Goal: Task Accomplishment & Management: Manage account settings

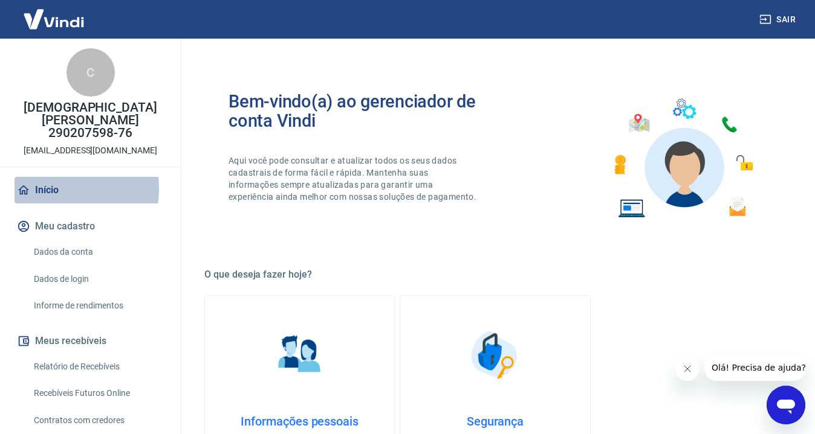
click at [55, 177] on link "Início" at bounding box center [91, 190] width 152 height 27
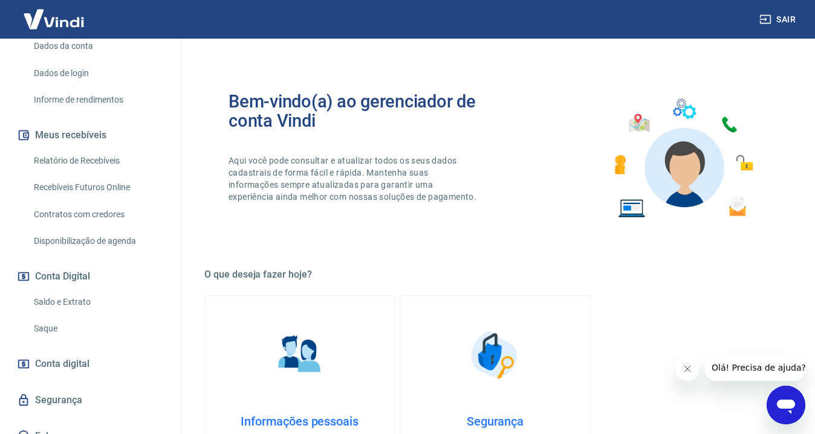
scroll to position [208, 0]
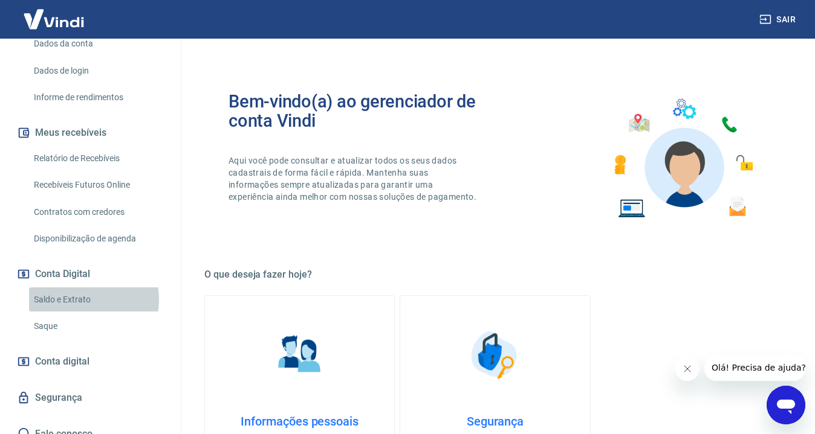
click at [82, 288] on link "Saldo e Extrato" at bounding box center [97, 300] width 137 height 25
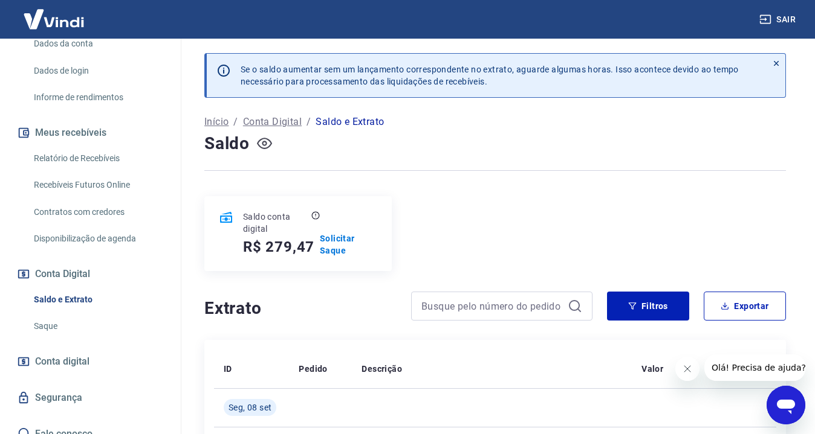
click at [263, 141] on icon "button" at bounding box center [264, 143] width 5 height 5
click at [265, 142] on icon "button" at bounding box center [264, 143] width 15 height 15
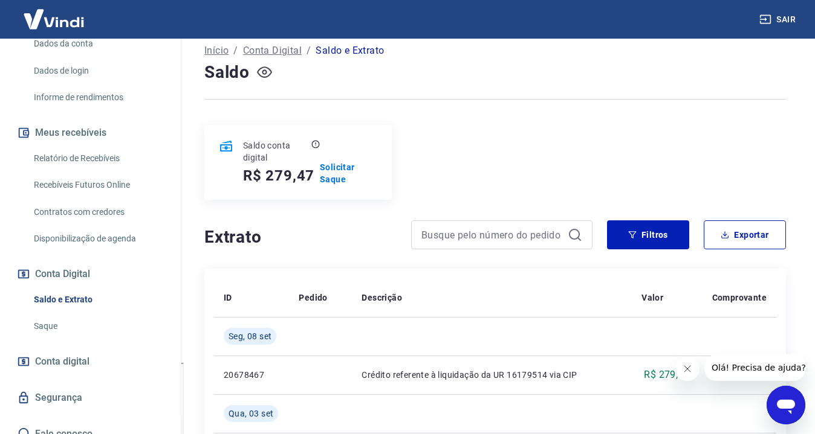
scroll to position [73, 0]
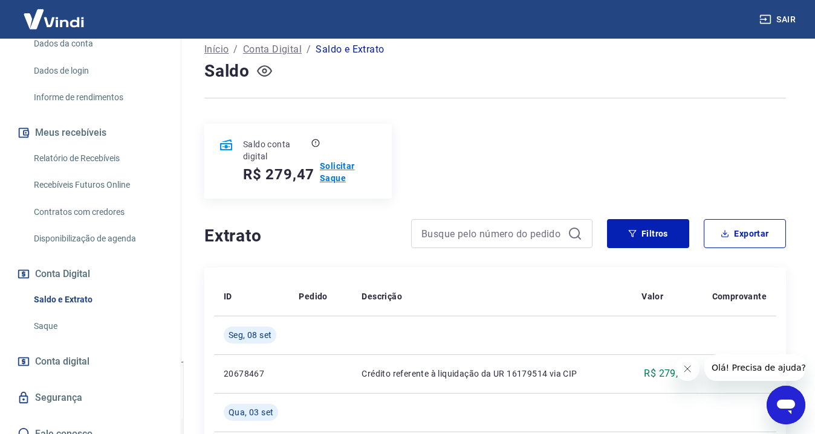
click at [338, 173] on p "Solicitar Saque" at bounding box center [348, 172] width 57 height 24
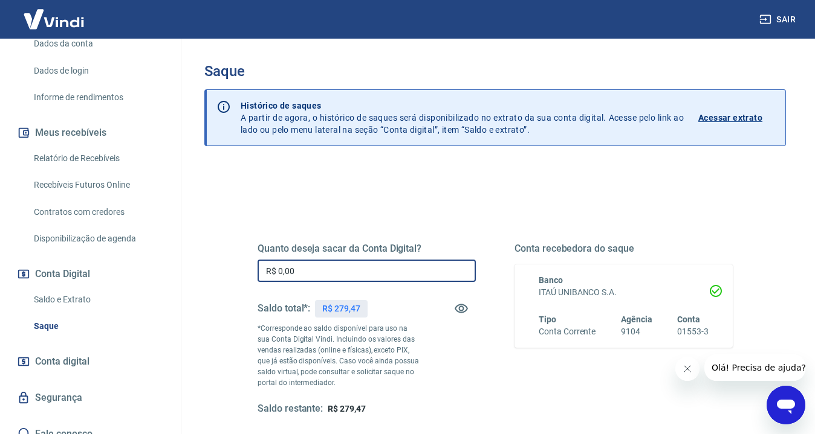
drag, startPoint x: 297, startPoint y: 272, endPoint x: 276, endPoint y: 272, distance: 21.2
click at [276, 271] on input "R$ 0,00" at bounding box center [366, 271] width 218 height 22
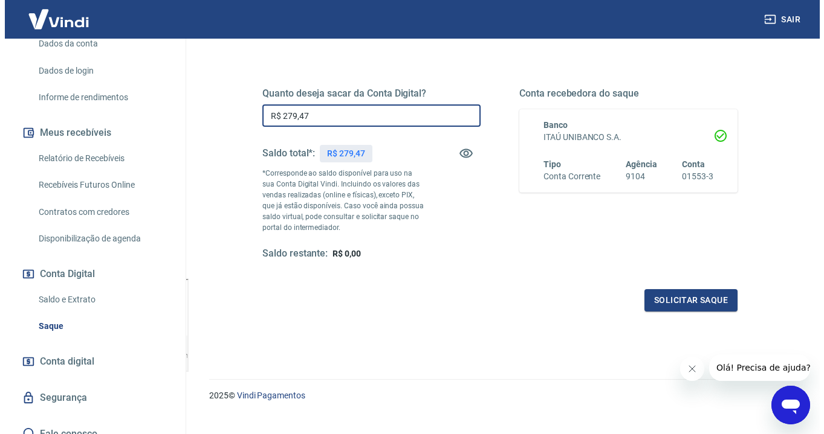
scroll to position [158, 0]
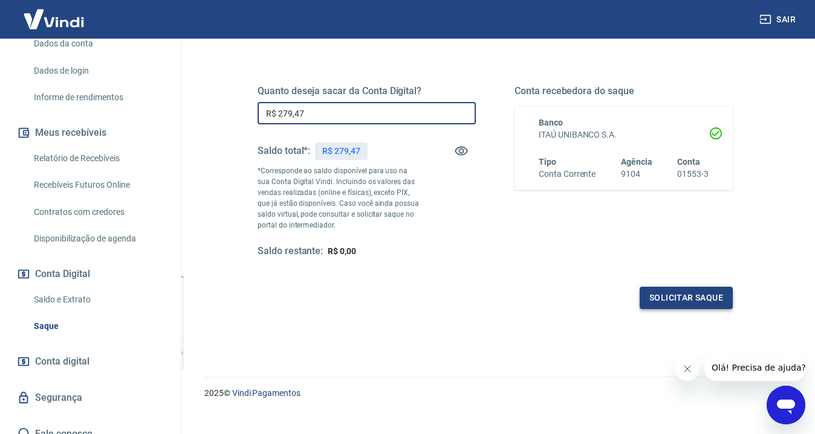
type input "R$ 279,47"
click at [683, 296] on button "Solicitar saque" at bounding box center [685, 298] width 93 height 22
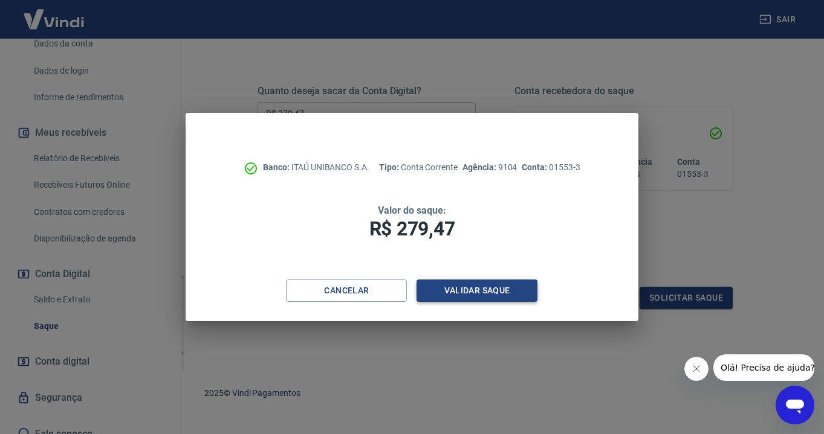
click at [450, 287] on button "Validar saque" at bounding box center [476, 291] width 121 height 22
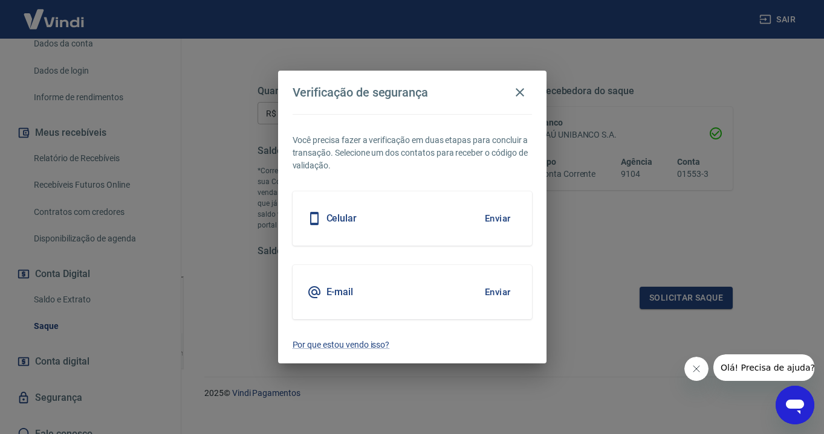
click at [497, 216] on button "Enviar" at bounding box center [497, 218] width 39 height 25
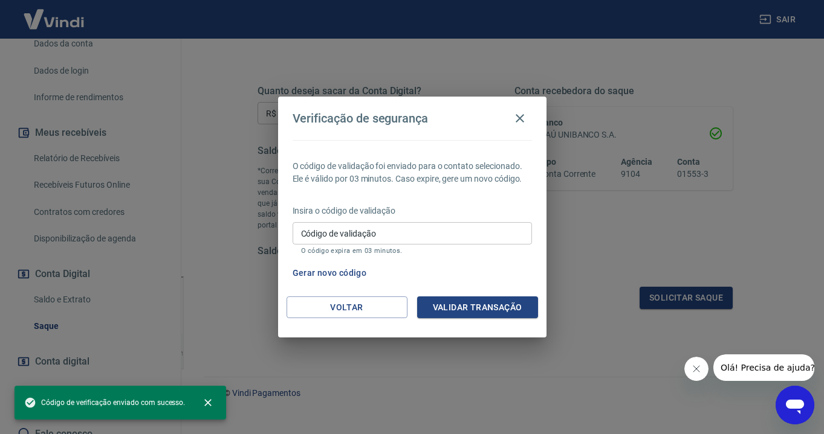
click at [370, 234] on input "Código de validação" at bounding box center [411, 233] width 239 height 22
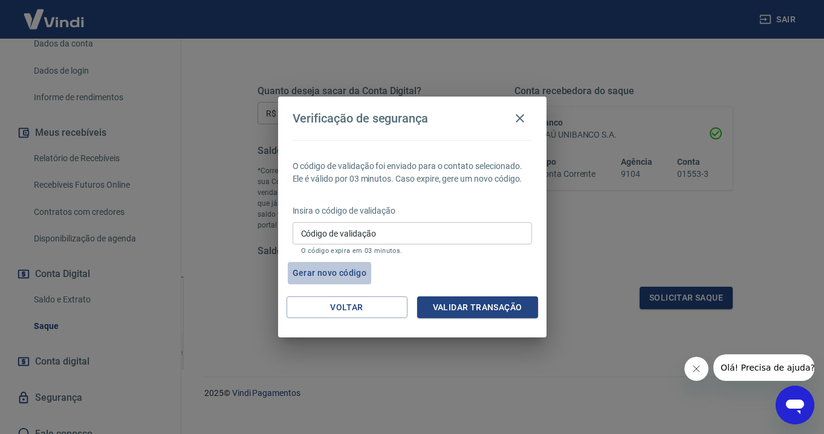
click at [325, 274] on button "Gerar novo código" at bounding box center [330, 273] width 84 height 22
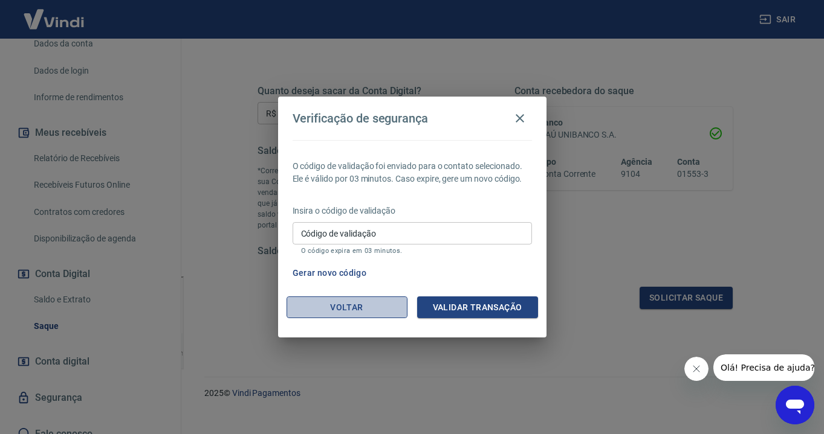
click at [355, 306] on button "Voltar" at bounding box center [346, 308] width 121 height 22
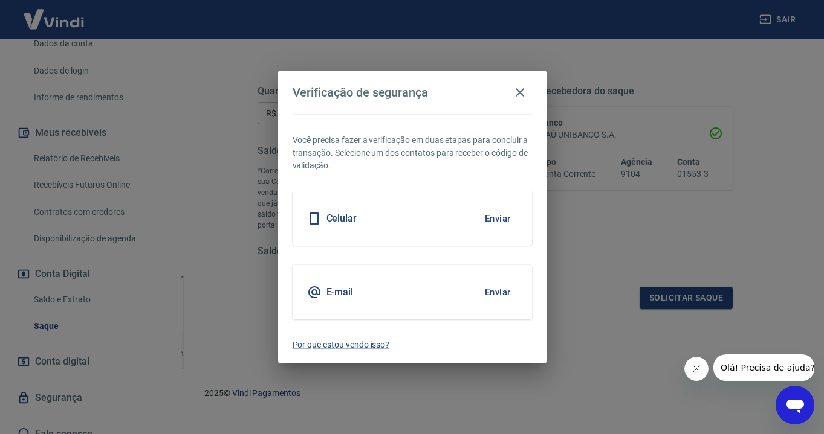
click at [499, 289] on button "Enviar" at bounding box center [497, 292] width 39 height 25
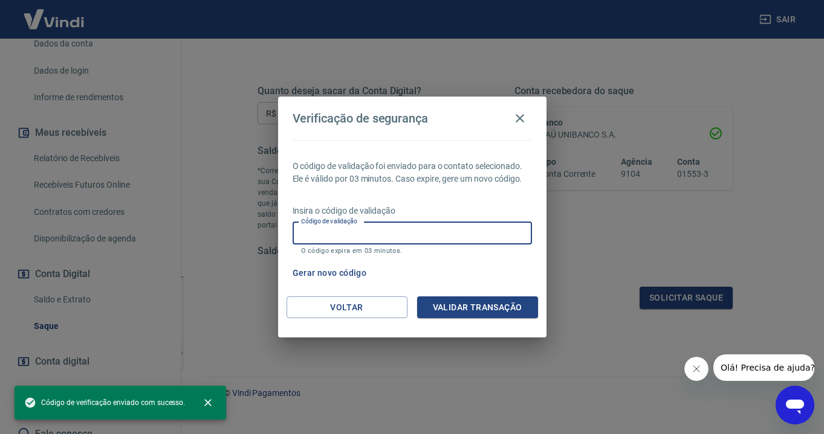
click at [398, 239] on input "Código de validação" at bounding box center [411, 233] width 239 height 22
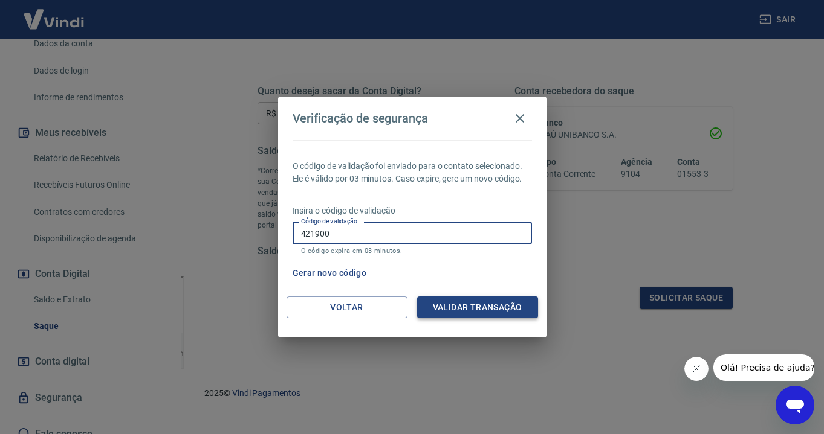
type input "421900"
click at [475, 305] on button "Validar transação" at bounding box center [477, 308] width 121 height 22
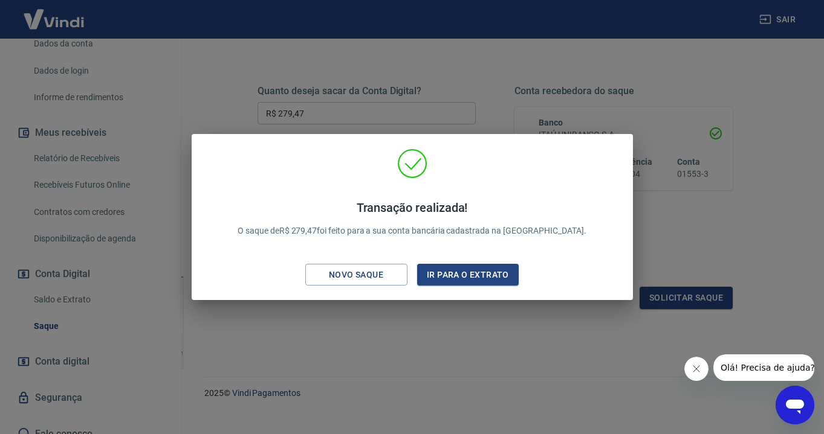
click at [485, 407] on div "Transação realizada! O saque de R$ 279,47 foi feito para a sua conta bancária c…" at bounding box center [412, 217] width 824 height 434
